Goal: Task Accomplishment & Management: Manage account settings

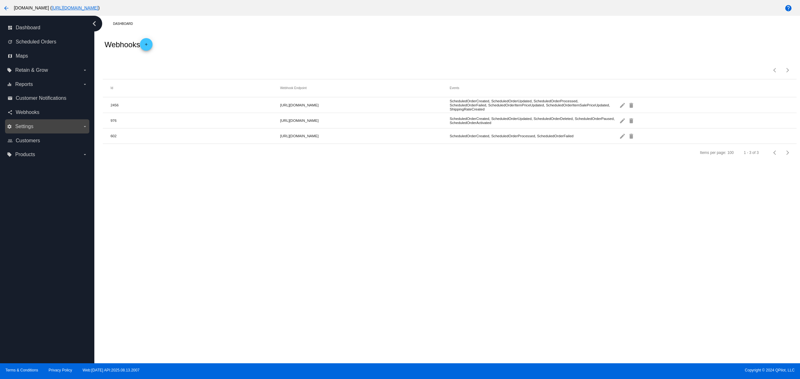
click at [31, 131] on div "settings Settings arrow_drop_down" at bounding box center [47, 126] width 84 height 14
click at [27, 126] on span "Settings" at bounding box center [24, 127] width 18 height 6
click at [0, 0] on input "settings Settings arrow_drop_down" at bounding box center [0, 0] width 0 height 0
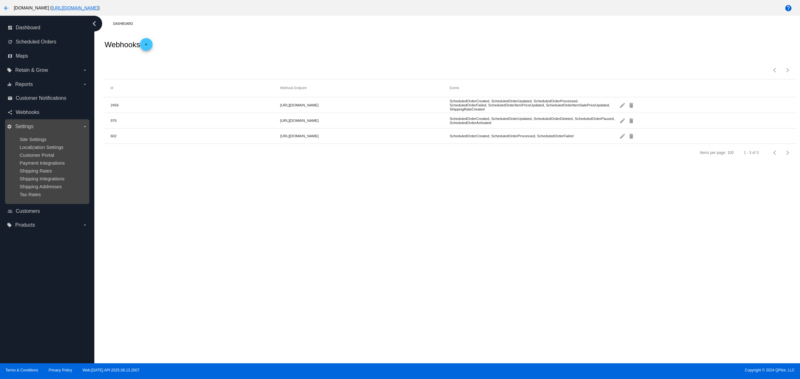
drag, startPoint x: 27, startPoint y: 142, endPoint x: 38, endPoint y: 153, distance: 16.0
click at [27, 142] on span "Site Settings" at bounding box center [32, 138] width 27 height 5
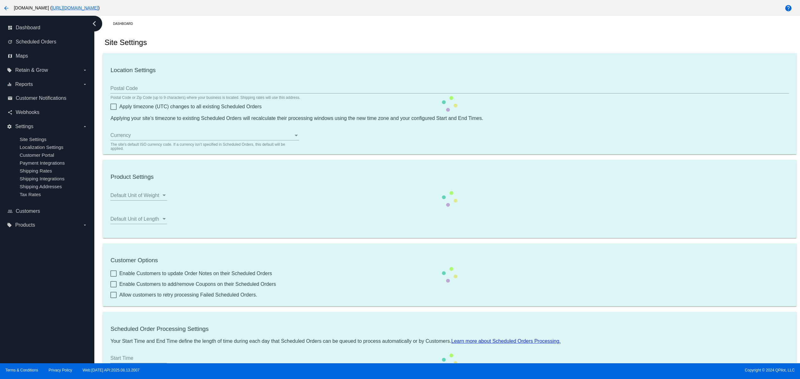
type input "80033"
checkbox input "true"
type input "13:00"
checkbox input "true"
